Goal: Entertainment & Leisure: Consume media (video, audio)

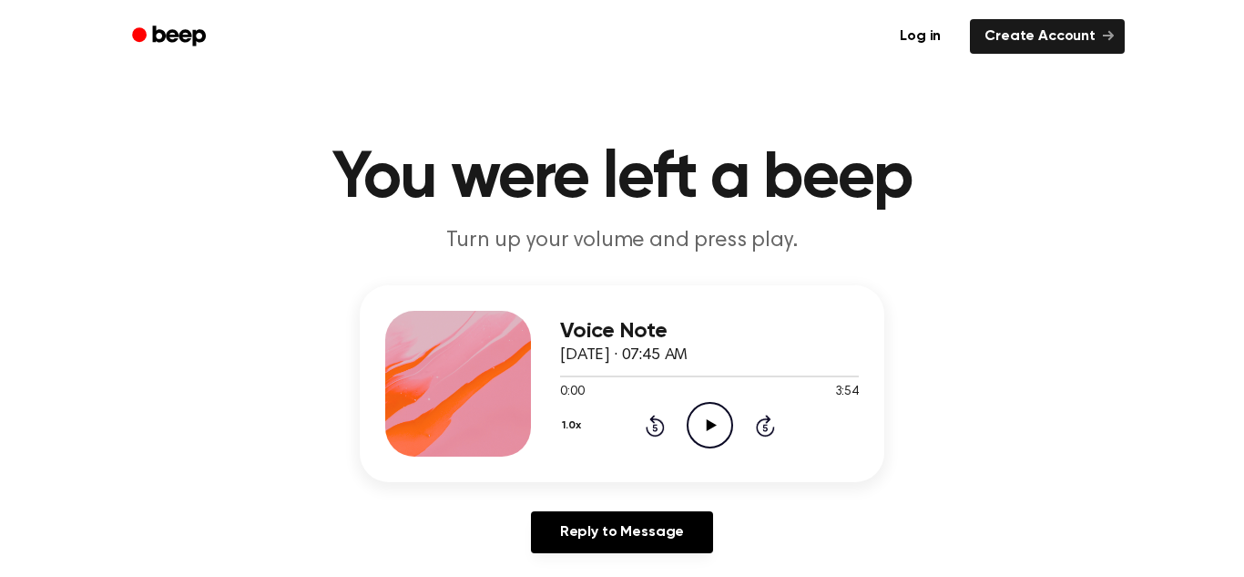
click at [693, 424] on icon "Play Audio" at bounding box center [710, 425] width 46 height 46
click at [697, 427] on icon "Pause Audio" at bounding box center [710, 425] width 46 height 46
click at [694, 423] on icon "Play Audio" at bounding box center [710, 425] width 46 height 46
click at [703, 425] on icon "Pause Audio" at bounding box center [710, 425] width 46 height 46
click at [694, 430] on icon "Play Audio" at bounding box center [710, 425] width 46 height 46
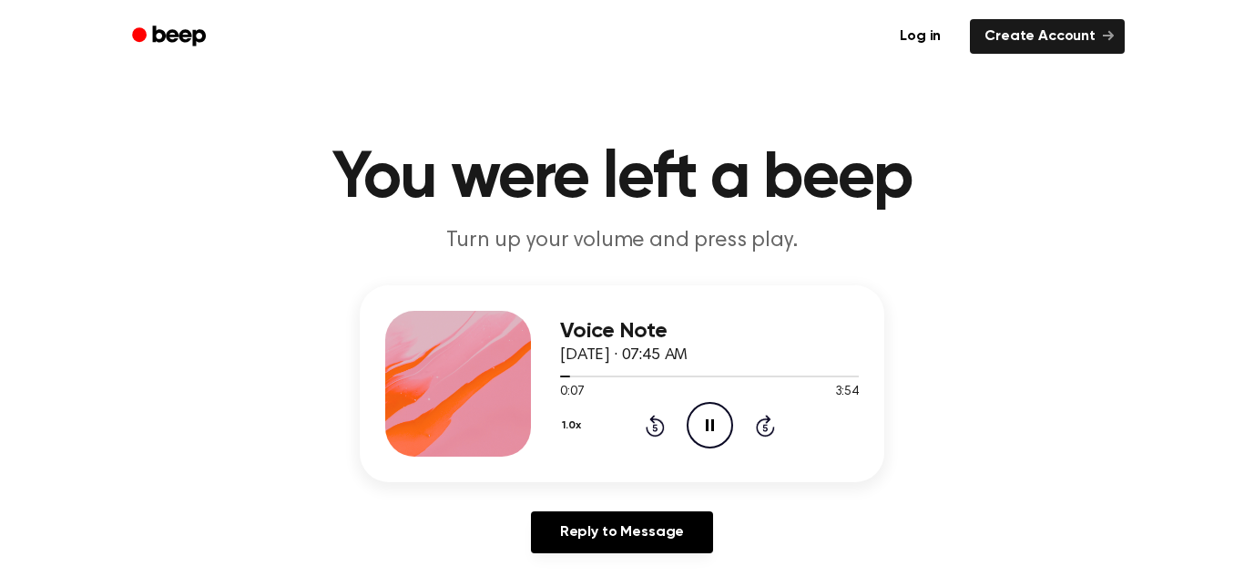
click at [695, 413] on icon "Pause Audio" at bounding box center [710, 425] width 46 height 46
click at [654, 423] on icon at bounding box center [655, 425] width 19 height 22
click at [711, 427] on icon at bounding box center [711, 425] width 10 height 12
click at [712, 430] on icon at bounding box center [710, 425] width 8 height 12
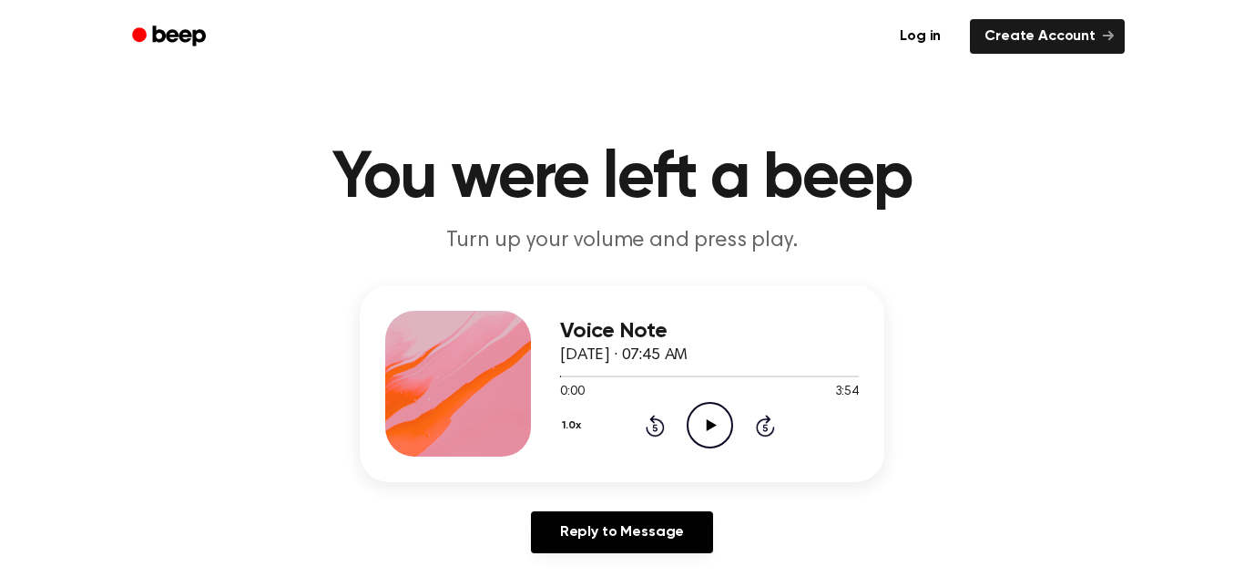
click at [713, 432] on icon "Play Audio" at bounding box center [710, 425] width 46 height 46
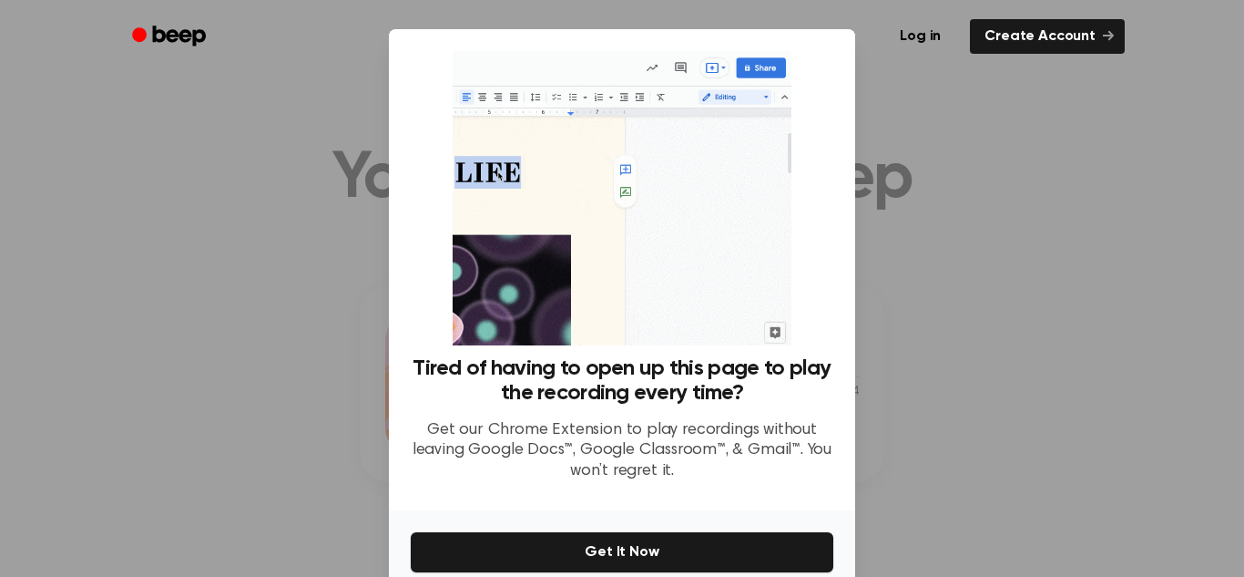
click at [1088, 317] on div at bounding box center [622, 288] width 1244 height 577
click at [1089, 263] on div at bounding box center [622, 288] width 1244 height 577
click at [1116, 307] on div at bounding box center [622, 288] width 1244 height 577
click at [1143, 317] on div at bounding box center [622, 288] width 1244 height 577
click at [1102, 316] on div at bounding box center [622, 288] width 1244 height 577
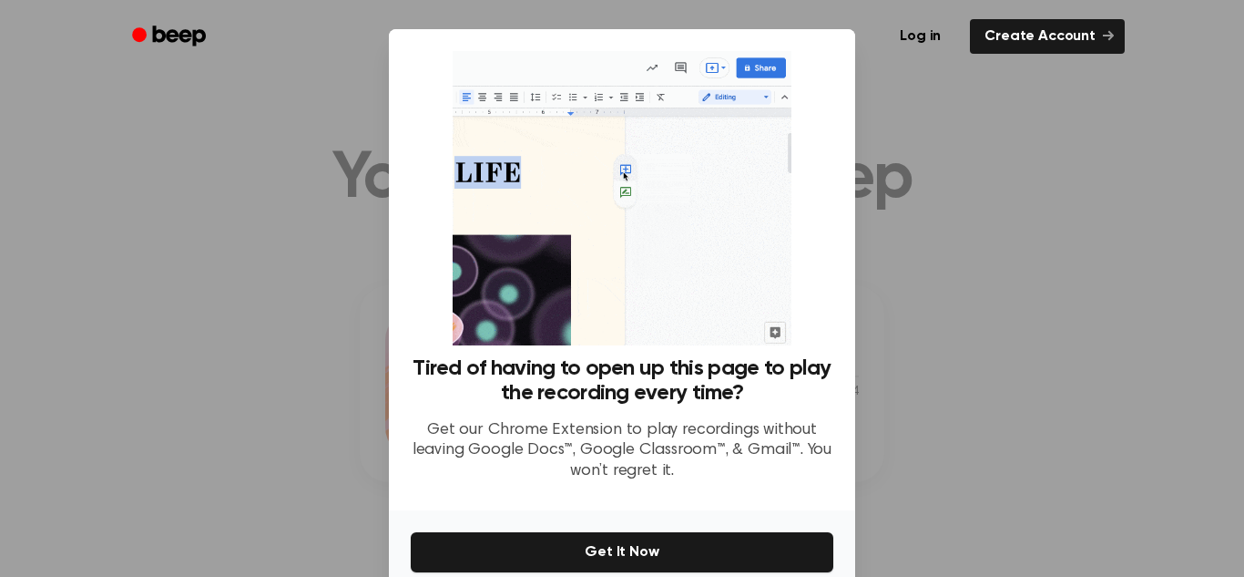
click at [1071, 323] on div at bounding box center [622, 288] width 1244 height 577
click at [1067, 317] on div at bounding box center [622, 288] width 1244 height 577
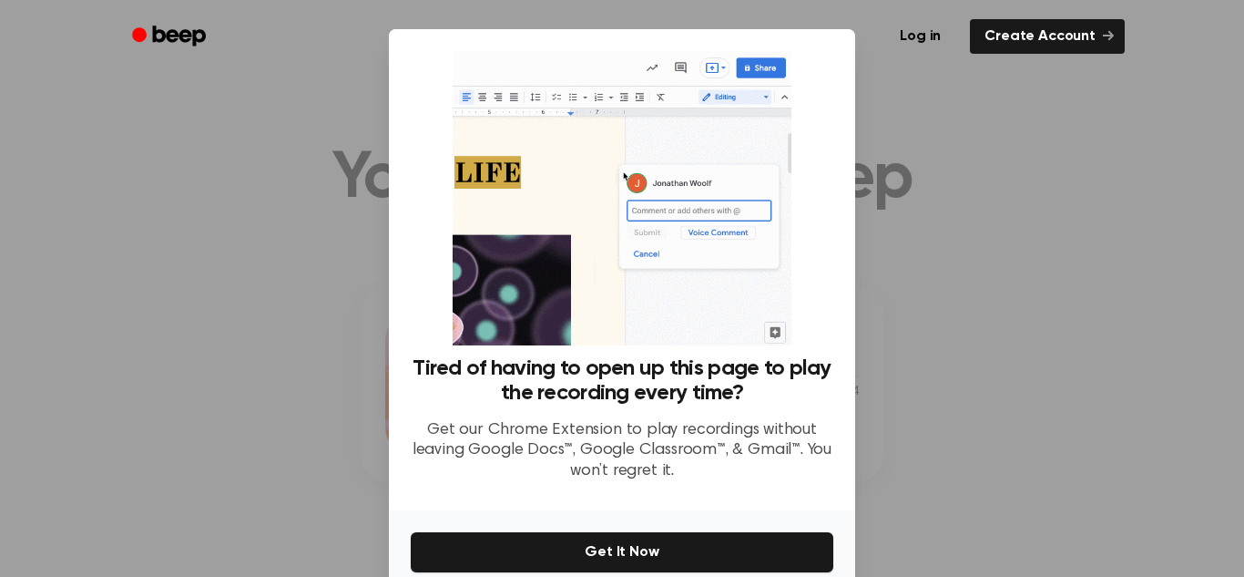
click at [978, 115] on div at bounding box center [622, 288] width 1244 height 577
click at [949, 292] on div at bounding box center [622, 288] width 1244 height 577
click at [918, 266] on div at bounding box center [622, 288] width 1244 height 577
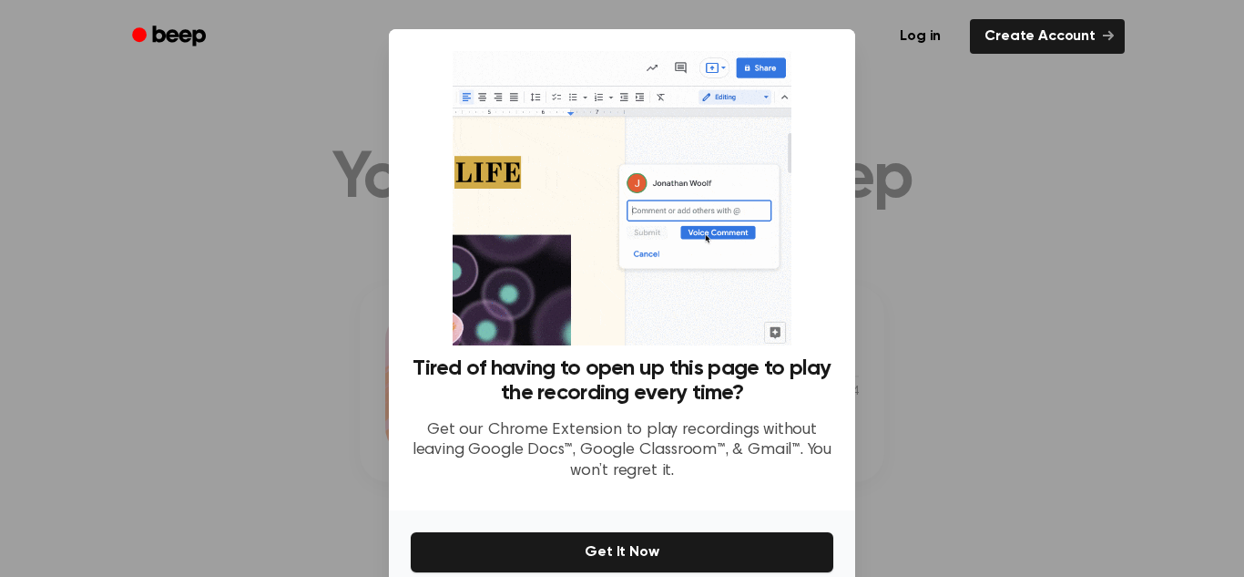
click at [918, 266] on div at bounding box center [622, 288] width 1244 height 577
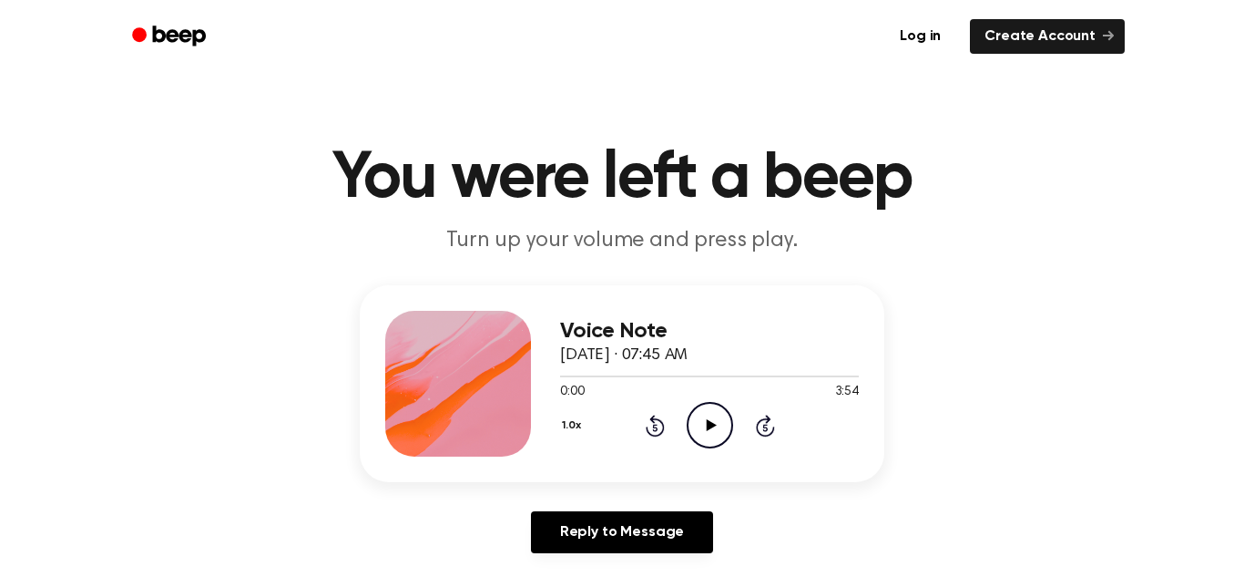
click at [707, 426] on icon at bounding box center [711, 425] width 10 height 12
click at [710, 424] on icon "Pause Audio" at bounding box center [710, 425] width 46 height 46
click at [652, 421] on icon at bounding box center [655, 425] width 19 height 22
click at [708, 443] on icon "Play Audio" at bounding box center [710, 425] width 46 height 46
click at [701, 448] on div "Voice Note [DATE] · 07:45 AM 0:02 3:54 Your browser does not support the [objec…" at bounding box center [709, 384] width 299 height 146
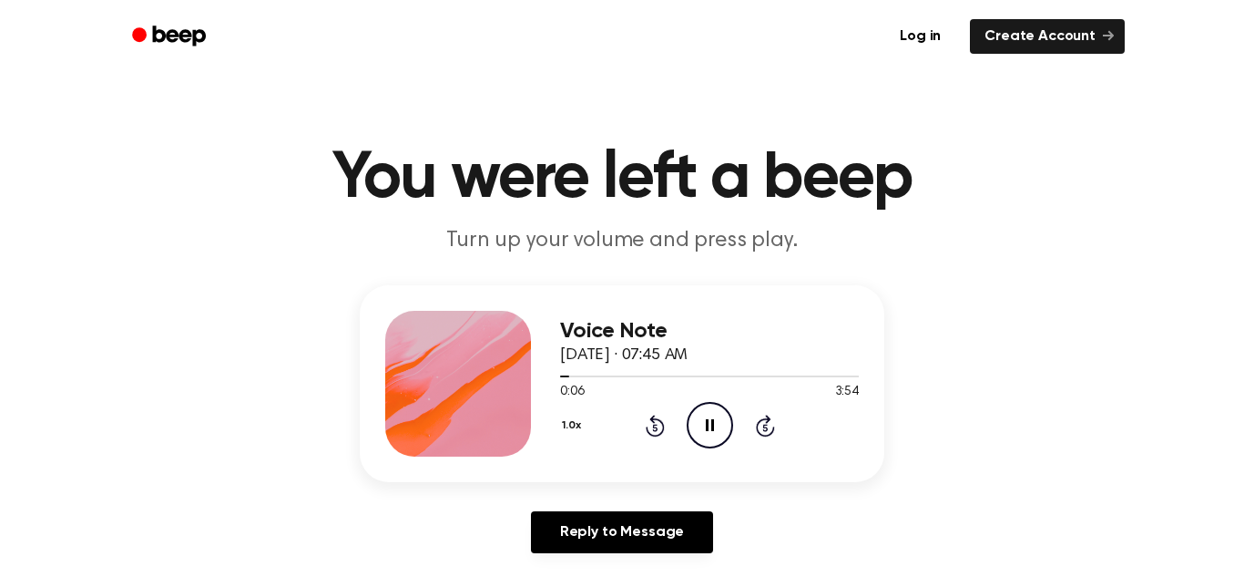
click at [707, 426] on icon at bounding box center [710, 425] width 8 height 12
click at [1243, 540] on main "You were left a beep Turn up your volume and press play. Voice Note [DATE] · 07…" at bounding box center [622, 561] width 1244 height 1123
click at [723, 421] on icon "Play Audio" at bounding box center [710, 425] width 46 height 46
click at [704, 417] on icon "Pause Audio" at bounding box center [710, 425] width 46 height 46
click at [704, 417] on icon "Play Audio" at bounding box center [710, 425] width 46 height 46
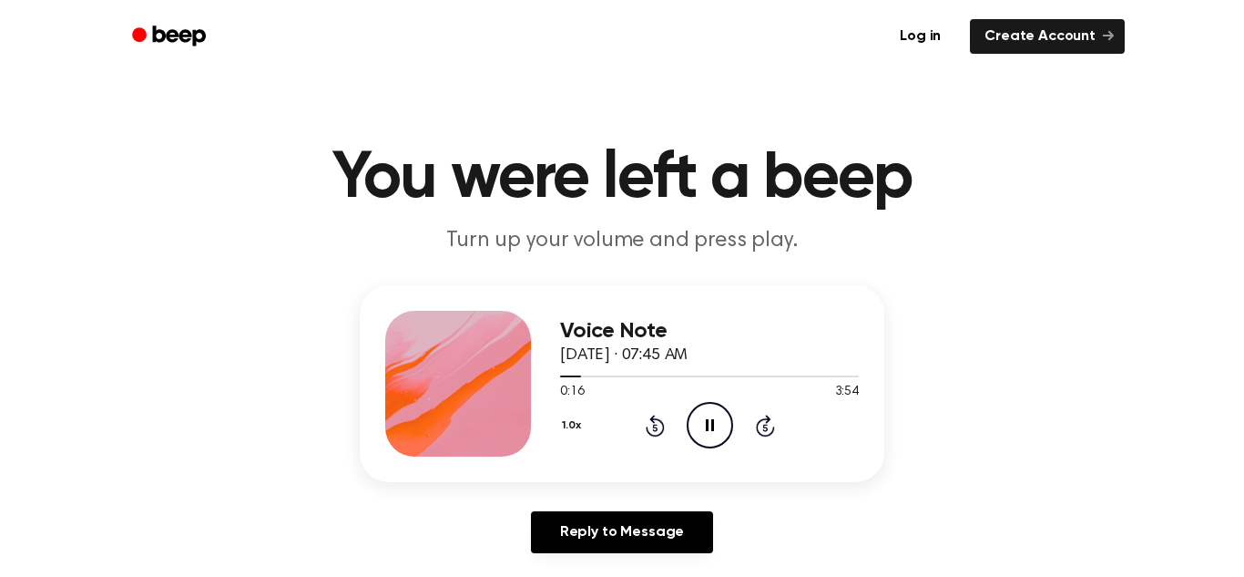
click at [655, 424] on icon at bounding box center [654, 427] width 5 height 7
click at [650, 424] on icon "Rewind 5 seconds" at bounding box center [655, 426] width 20 height 24
click at [690, 422] on icon "Pause Audio" at bounding box center [710, 425] width 46 height 46
click at [693, 417] on icon "Play Audio" at bounding box center [710, 425] width 46 height 46
click at [649, 422] on icon "Rewind 5 seconds" at bounding box center [655, 426] width 20 height 24
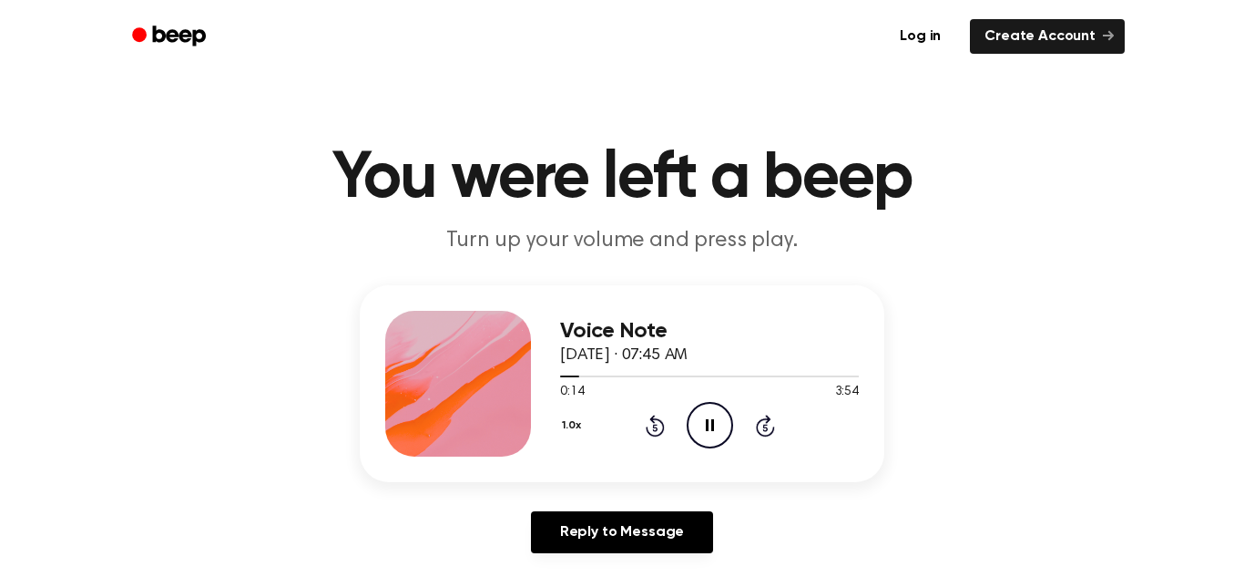
click at [649, 422] on icon "Rewind 5 seconds" at bounding box center [655, 426] width 20 height 24
click at [653, 423] on icon at bounding box center [655, 425] width 19 height 22
click at [711, 419] on icon "Pause Audio" at bounding box center [710, 425] width 46 height 46
click at [646, 427] on icon at bounding box center [655, 425] width 19 height 22
click at [646, 423] on icon "Rewind 5 seconds" at bounding box center [655, 426] width 20 height 24
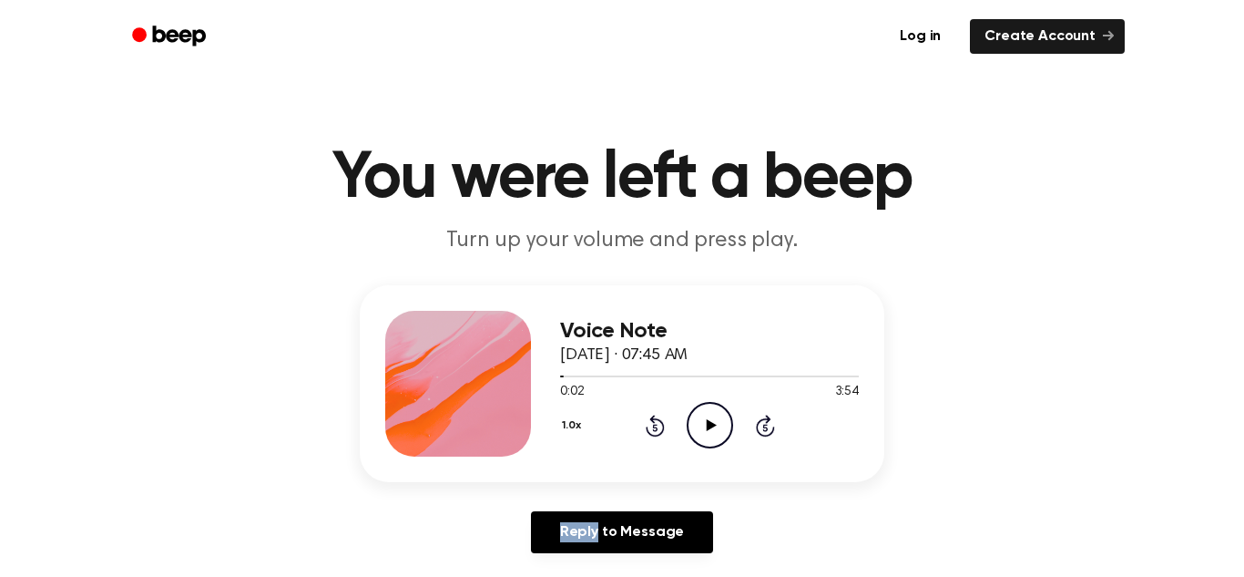
click at [646, 423] on icon "Rewind 5 seconds" at bounding box center [655, 426] width 20 height 24
click at [711, 418] on icon "Play Audio" at bounding box center [710, 425] width 46 height 46
click at [709, 417] on icon "Pause Audio" at bounding box center [710, 425] width 46 height 46
click at [709, 417] on icon "Play Audio" at bounding box center [710, 425] width 46 height 46
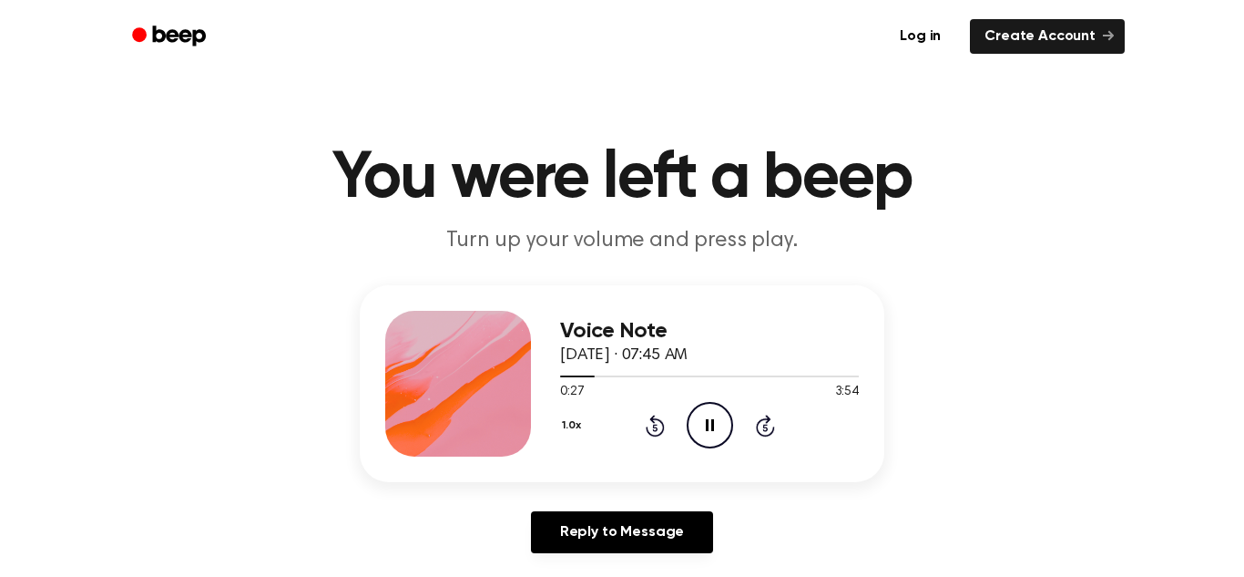
click at [656, 424] on icon "Rewind 5 seconds" at bounding box center [655, 426] width 20 height 24
click at [705, 489] on div "Voice Note [DATE] · 07:45 AM 0:23 3:54 Your browser does not support the [objec…" at bounding box center [622, 426] width 1201 height 282
click at [710, 429] on icon "Pause Audio" at bounding box center [710, 425] width 46 height 46
click at [710, 429] on icon "Play Audio" at bounding box center [710, 425] width 46 height 46
click at [716, 431] on icon "Pause Audio" at bounding box center [710, 425] width 46 height 46
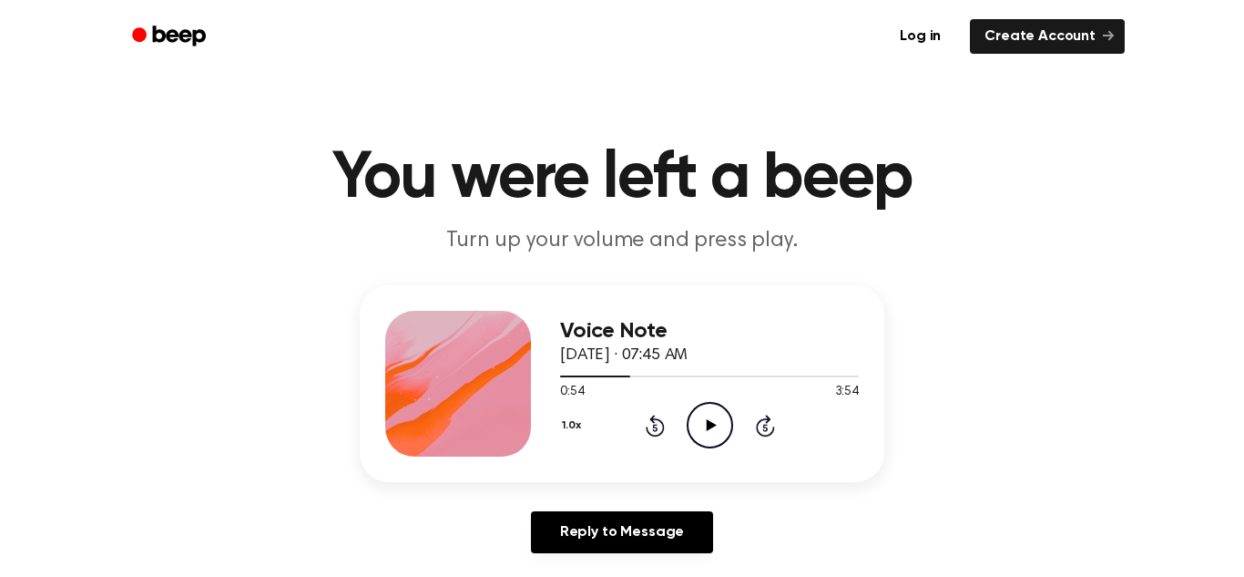
click at [717, 421] on icon "Play Audio" at bounding box center [710, 425] width 46 height 46
click at [718, 418] on icon "Pause Audio" at bounding box center [710, 425] width 46 height 46
click at [718, 418] on icon "Play Audio" at bounding box center [710, 425] width 46 height 46
click at [148, 67] on div "Log in Create Account" at bounding box center [622, 36] width 1006 height 73
drag, startPoint x: 558, startPoint y: 372, endPoint x: 604, endPoint y: 372, distance: 45.5
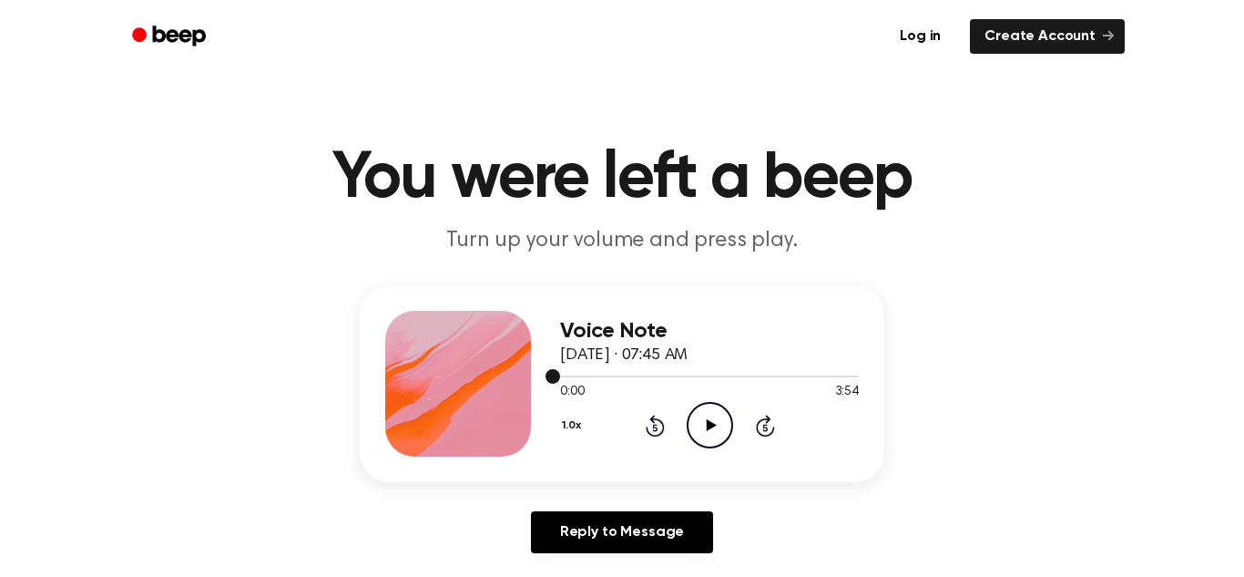
click at [604, 372] on div "Voice Note September 18, 2025 · 07:45 AM 0:00 3:54 Your browser does not suppor…" at bounding box center [622, 383] width 525 height 197
click at [606, 373] on div at bounding box center [709, 375] width 299 height 15
click at [623, 372] on div at bounding box center [709, 375] width 299 height 15
click at [650, 372] on div at bounding box center [709, 375] width 299 height 15
click at [711, 410] on icon "Play Audio" at bounding box center [710, 425] width 46 height 46
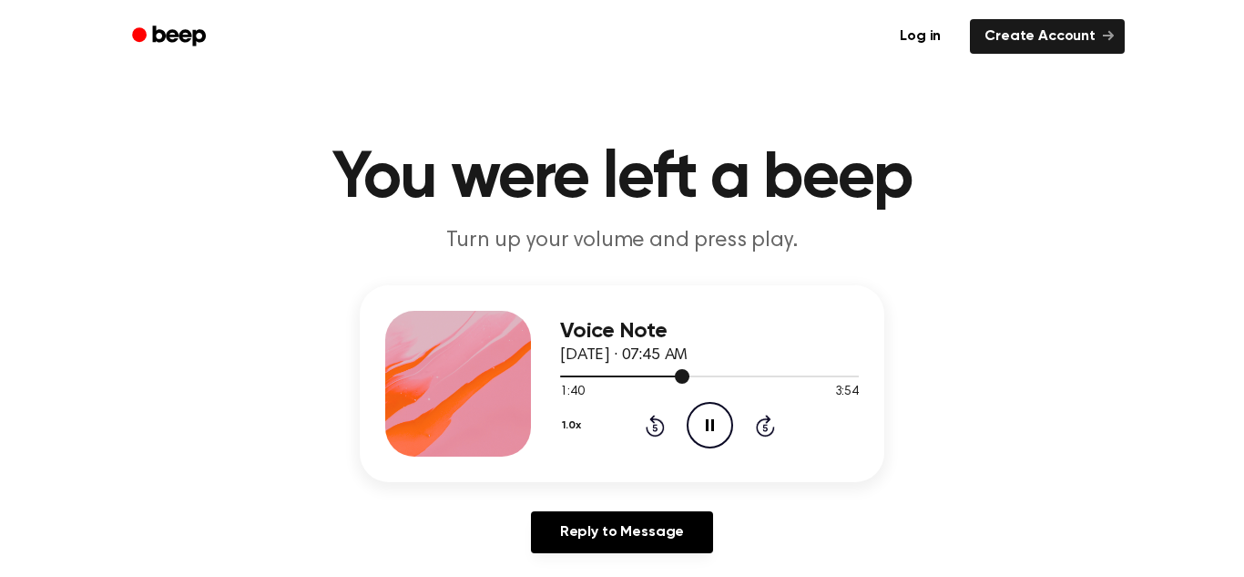
click at [660, 375] on div at bounding box center [624, 376] width 129 height 2
click at [696, 413] on icon "Pause Audio" at bounding box center [710, 425] width 46 height 46
click at [696, 413] on icon "Play Audio" at bounding box center [710, 425] width 46 height 46
click at [701, 412] on icon "Pause Audio" at bounding box center [710, 425] width 46 height 46
click at [700, 413] on icon "Play Audio" at bounding box center [710, 425] width 46 height 46
